Goal: Find specific page/section: Find specific page/section

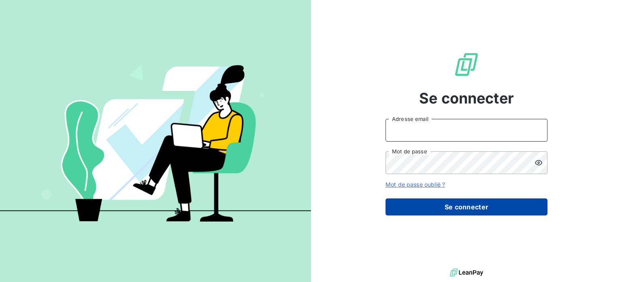
type input "[PERSON_NAME][EMAIL_ADDRESS][DOMAIN_NAME]"
click at [455, 203] on button "Se connecter" at bounding box center [467, 206] width 162 height 17
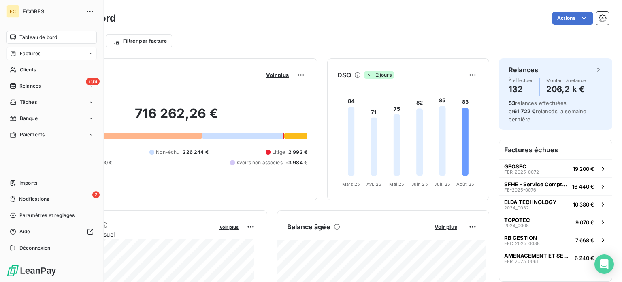
click at [28, 53] on span "Factures" at bounding box center [30, 53] width 21 height 7
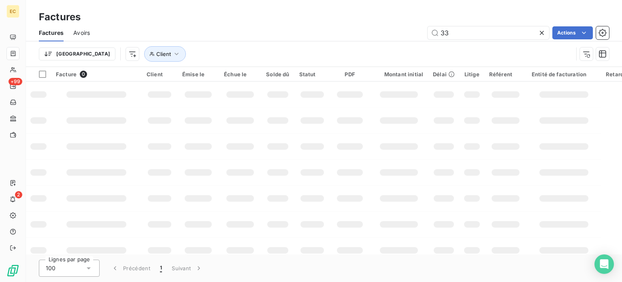
type input "3"
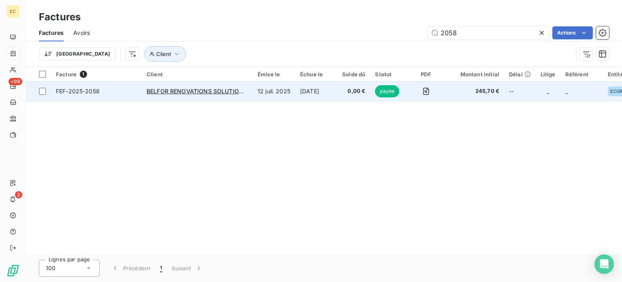
type input "2058"
click at [163, 95] on div "BELFOR RENOVATIONS SOLUTIONS BRS" at bounding box center [197, 91] width 101 height 8
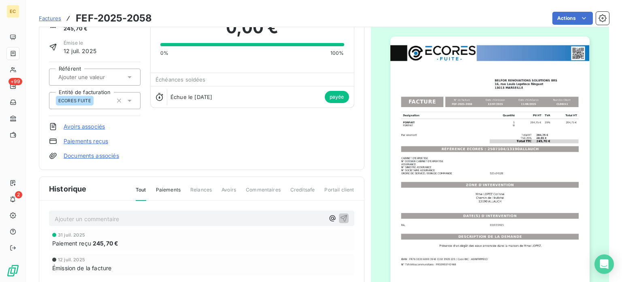
scroll to position [41, 0]
